Goal: Transaction & Acquisition: Purchase product/service

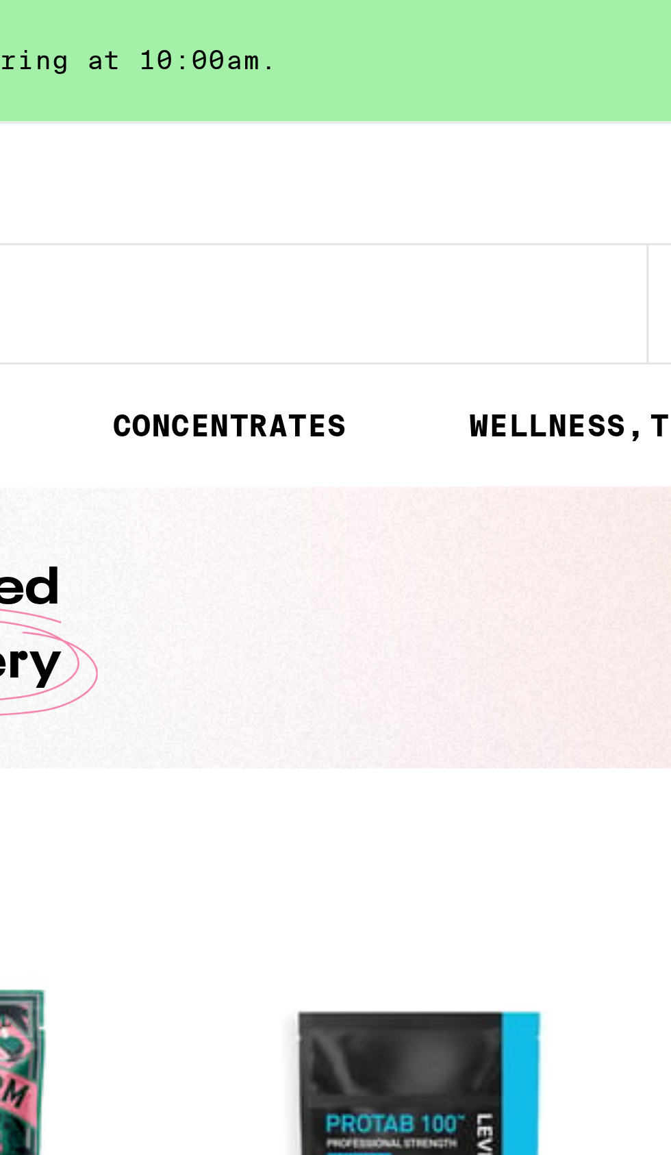
click at [653, 96] on span "4" at bounding box center [652, 96] width 4 height 8
click at [645, 99] on icon at bounding box center [652, 95] width 16 height 16
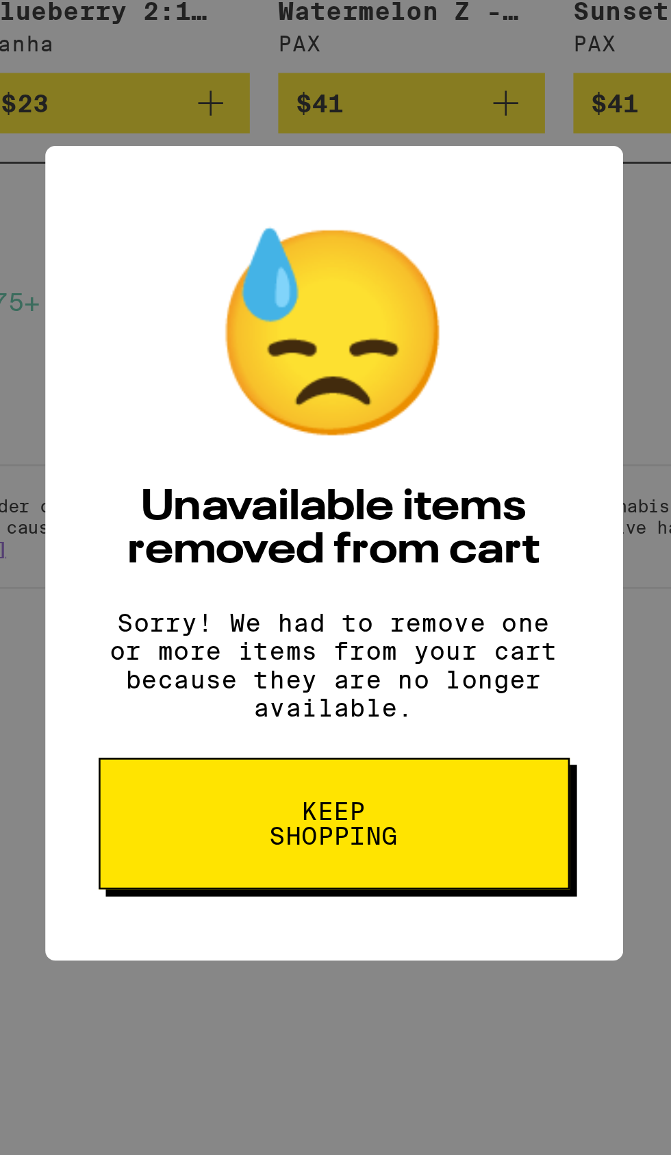
click at [393, 692] on button "Keep Shopping" at bounding box center [336, 681] width 182 height 51
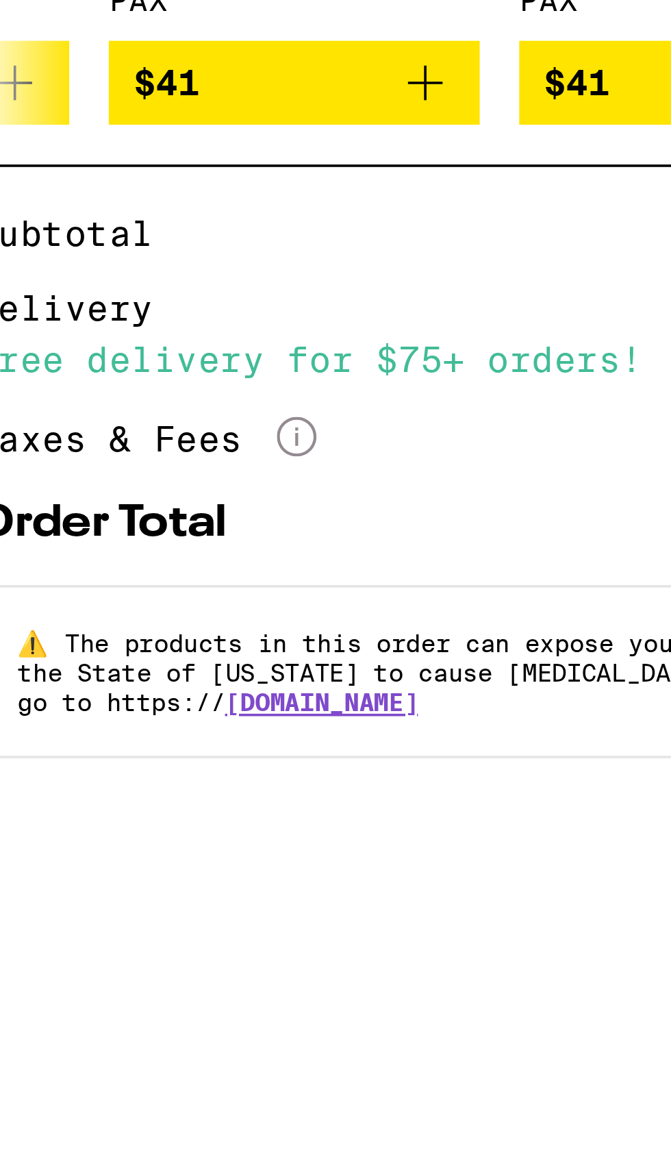
click at [182, 508] on icon "More Info" at bounding box center [176, 502] width 11 height 11
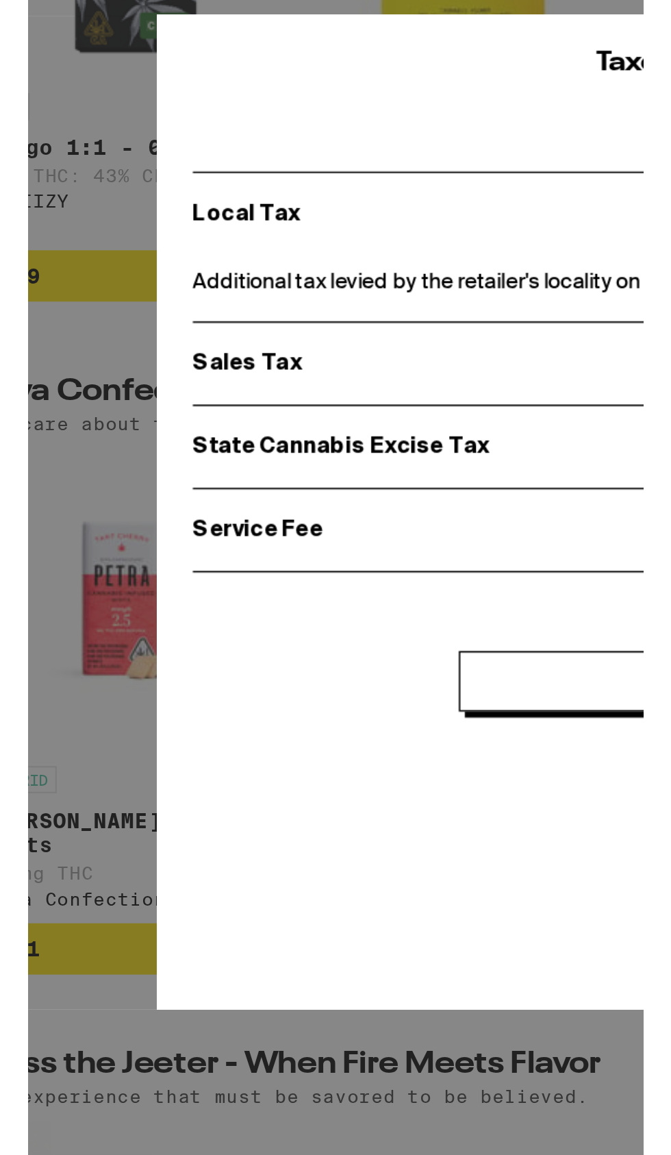
click at [147, 635] on p "Service Fee" at bounding box center [313, 638] width 416 height 12
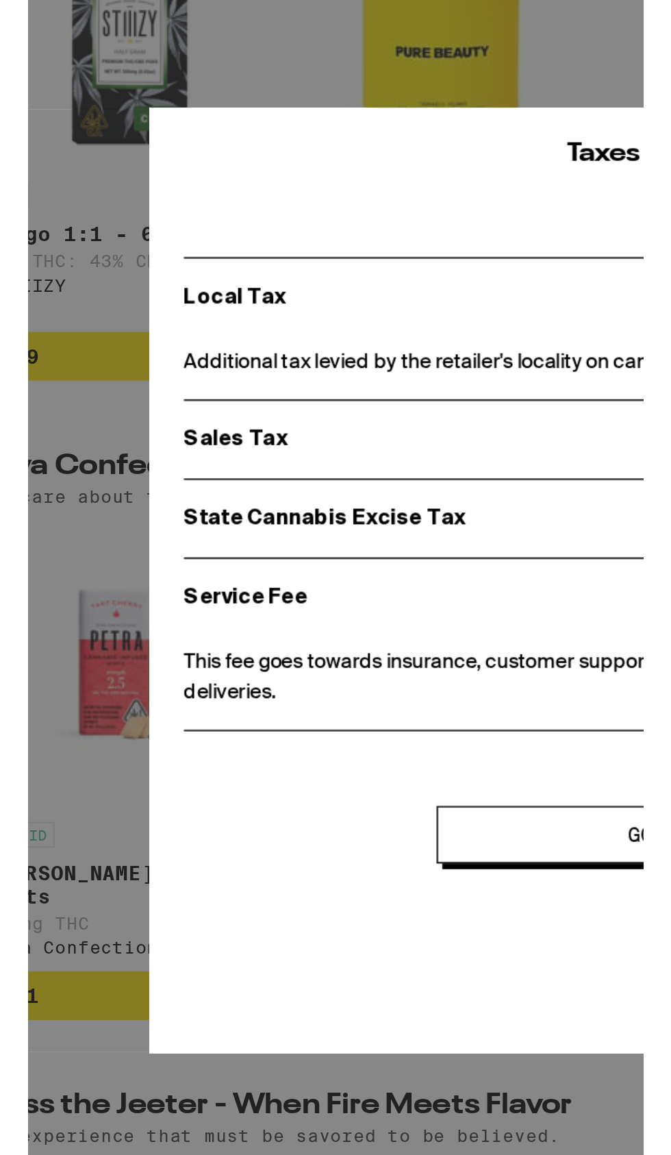
click at [175, 605] on p "State Cannabis Excise Tax" at bounding box center [309, 601] width 408 height 12
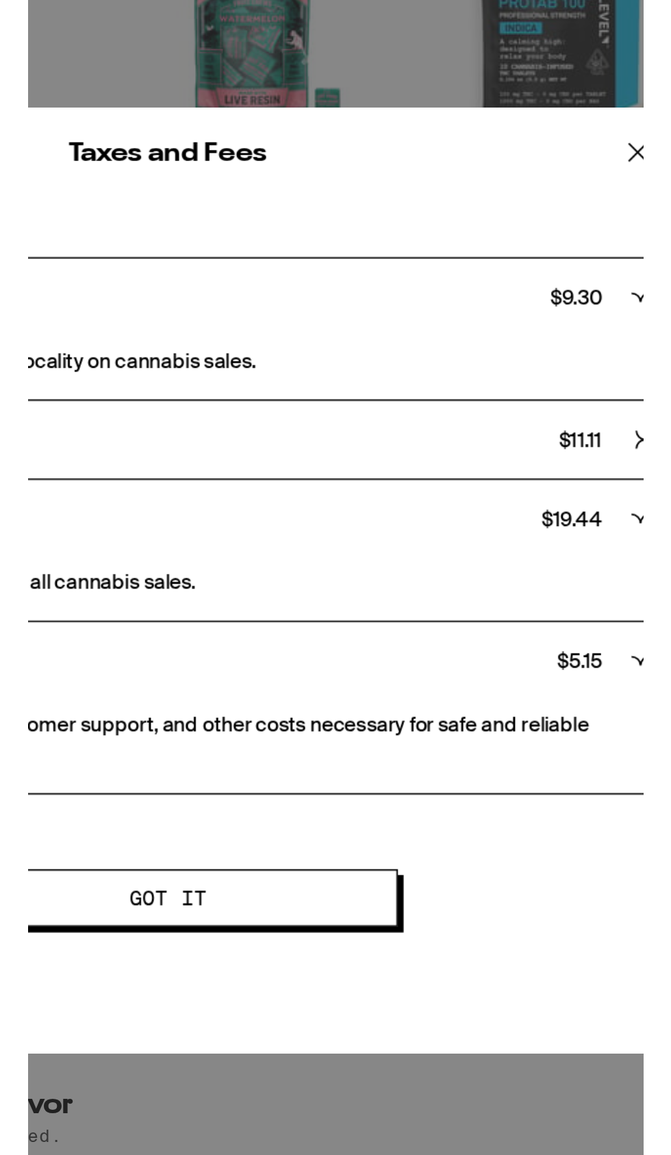
click at [552, 555] on div "Sales Tax $ 11.11" at bounding box center [335, 563] width 460 height 37
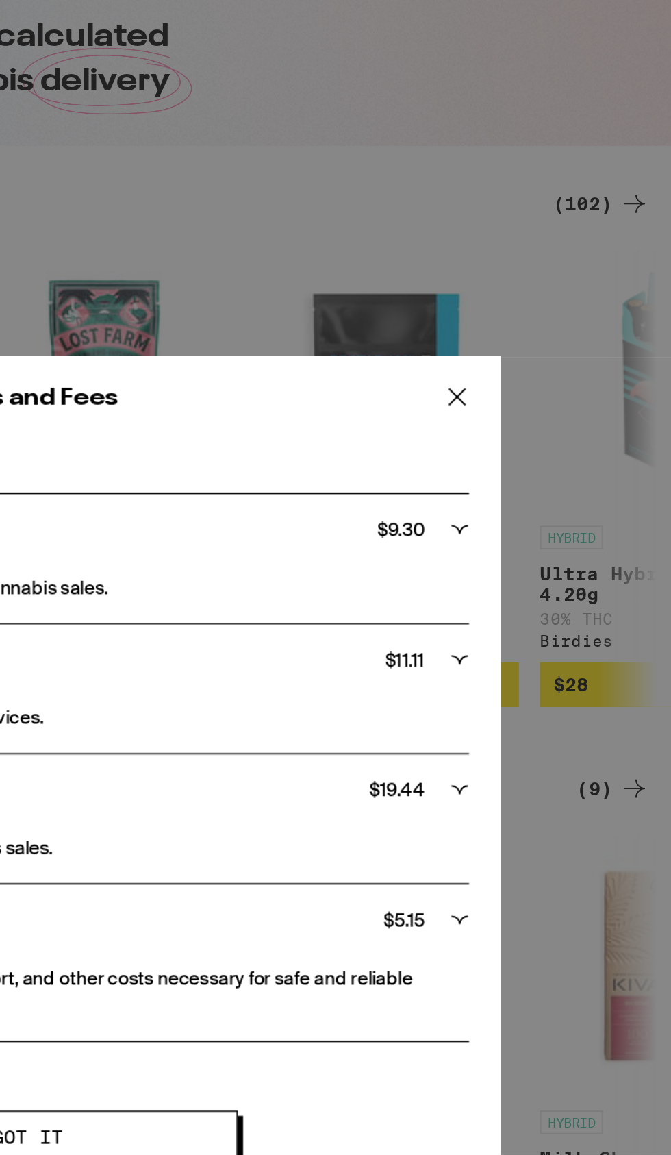
click at [560, 368] on icon at bounding box center [559, 373] width 21 height 21
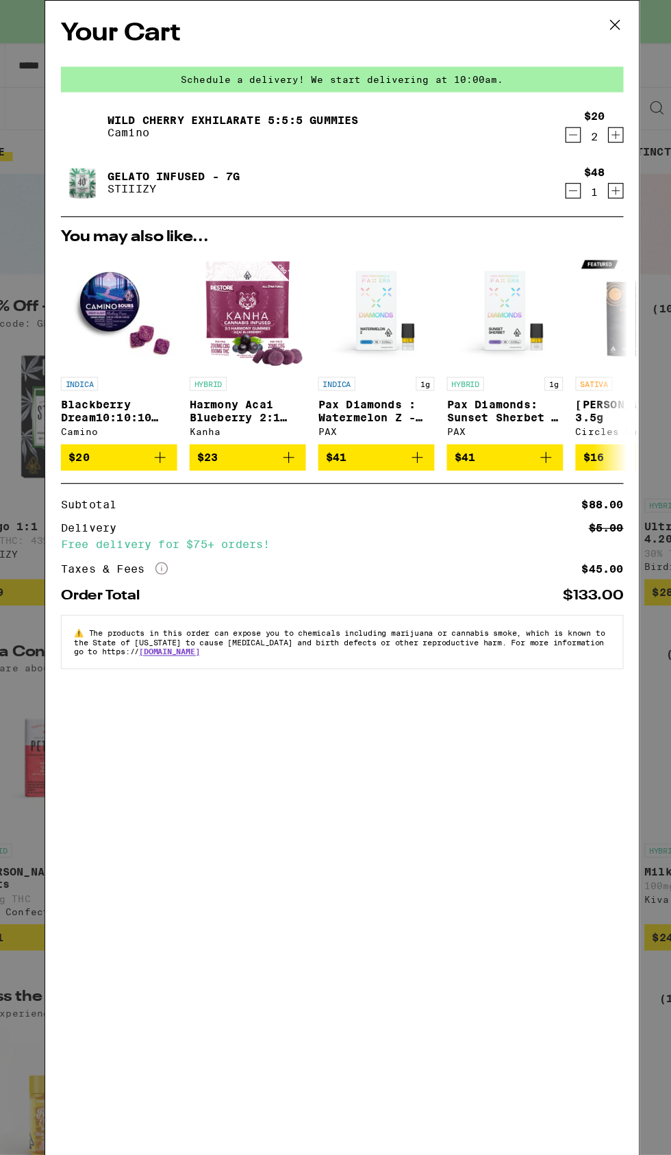
click at [569, 21] on icon at bounding box center [576, 22] width 21 height 21
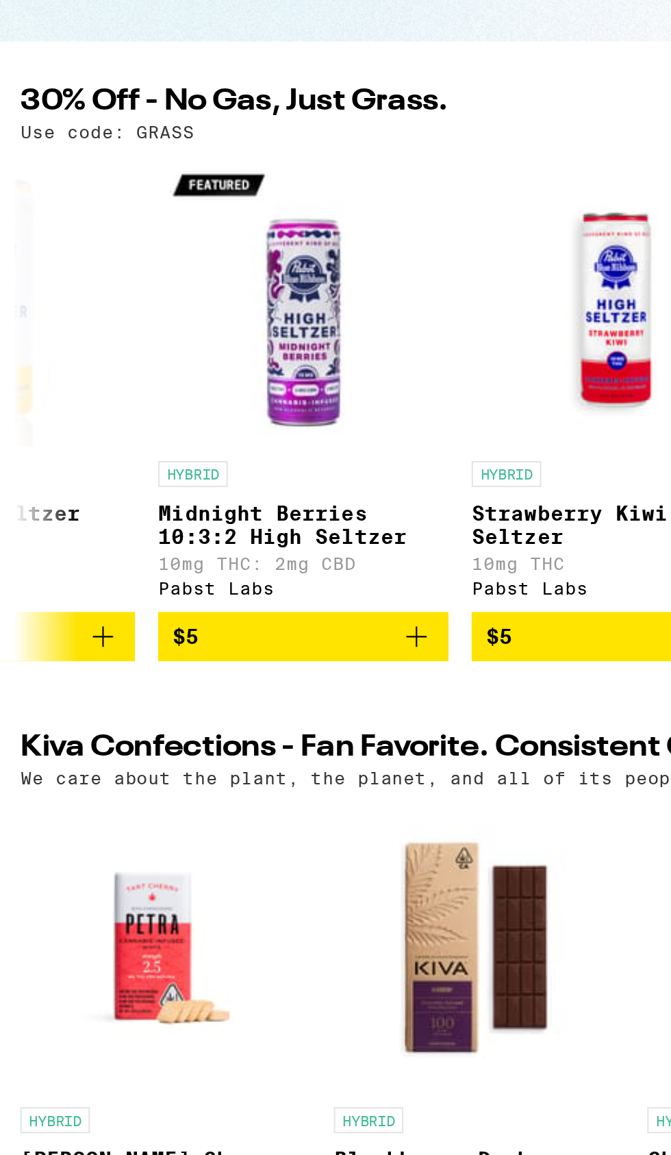
scroll to position [0, 1123]
